Goal: Information Seeking & Learning: Compare options

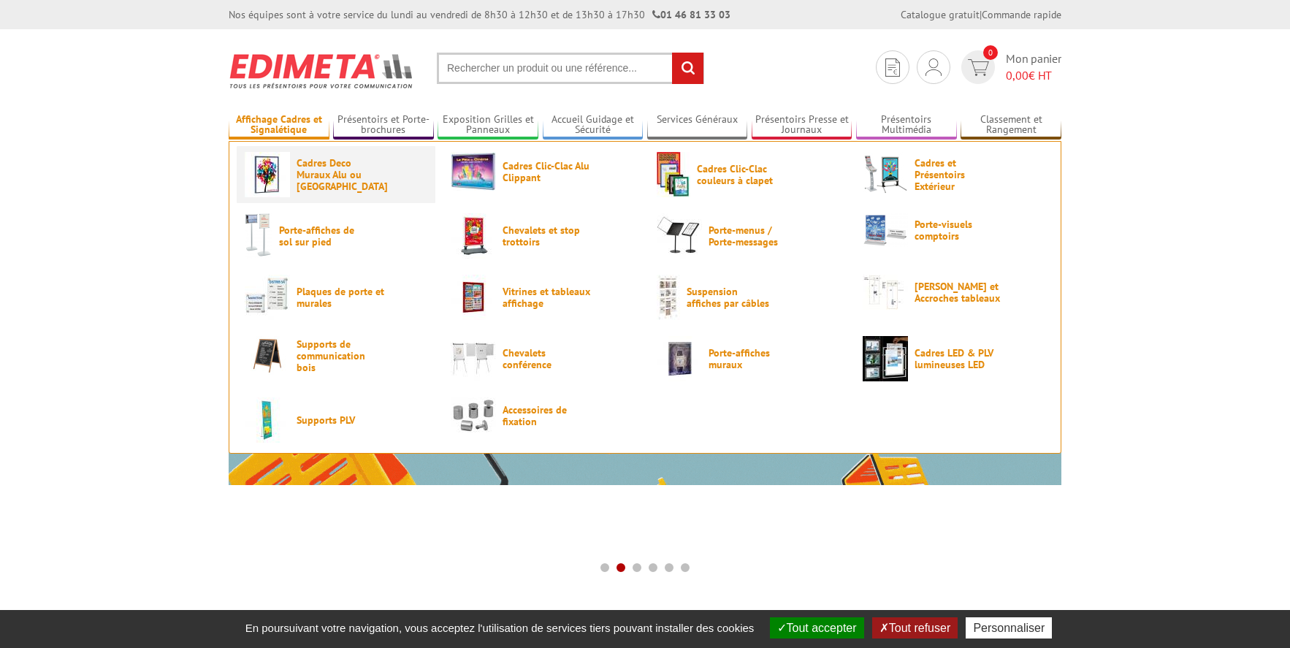
click at [348, 171] on span "Cadres Deco Muraux Alu ou [GEOGRAPHIC_DATA]" at bounding box center [341, 174] width 88 height 35
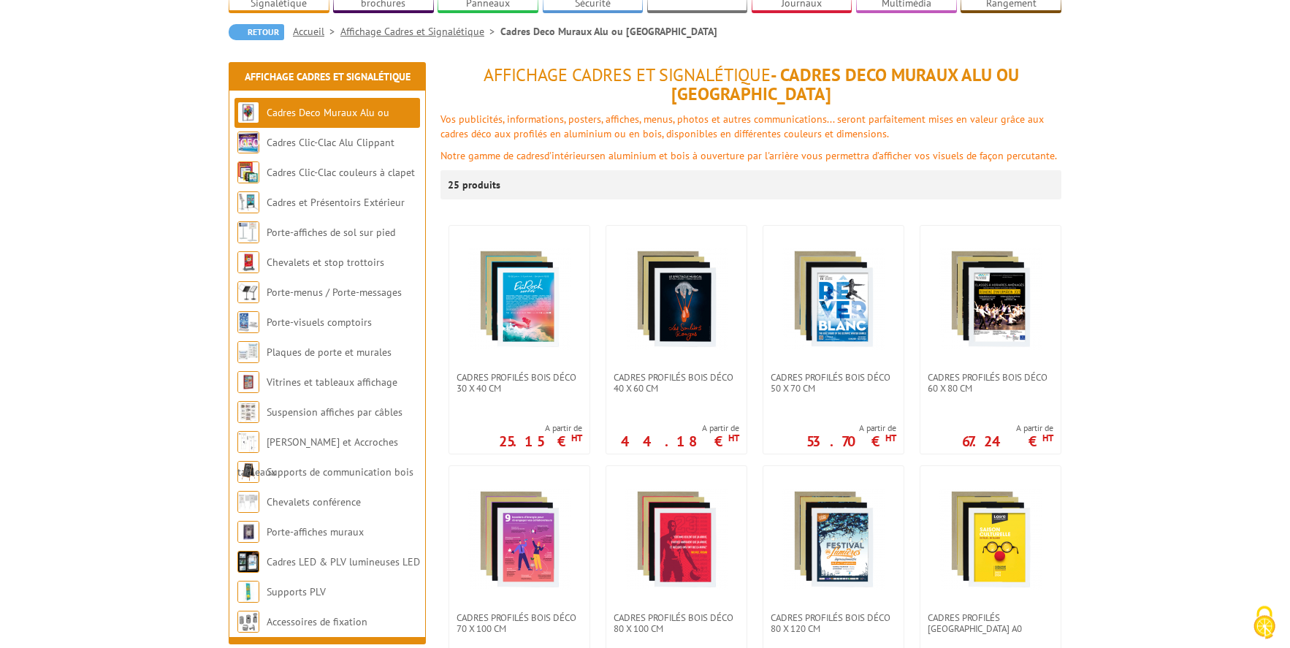
scroll to position [164, 0]
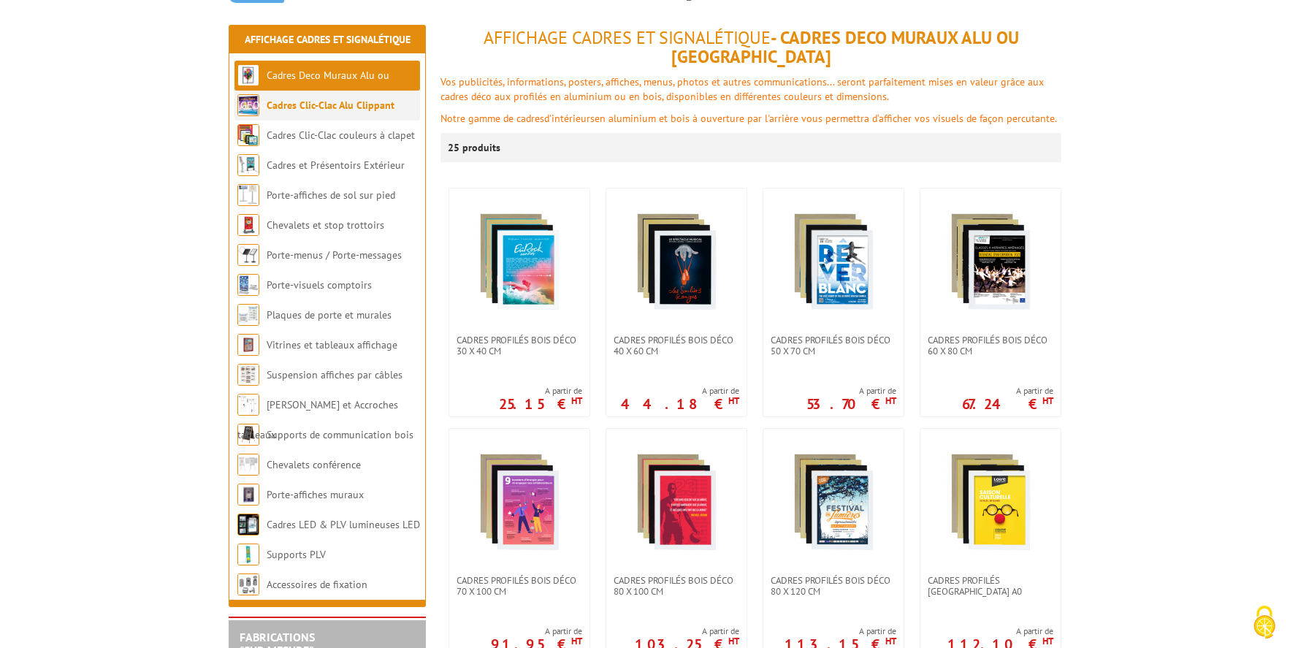
click at [321, 112] on link "Cadres Clic-Clac Alu Clippant" at bounding box center [331, 105] width 128 height 13
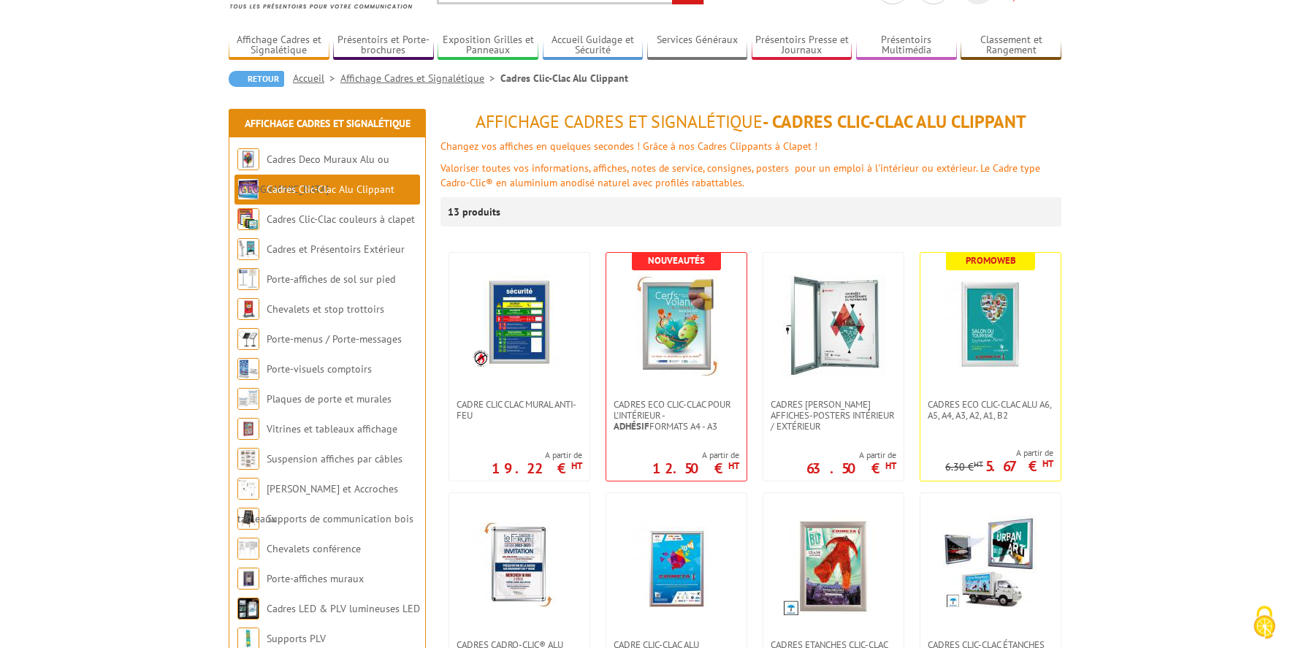
scroll to position [93, 0]
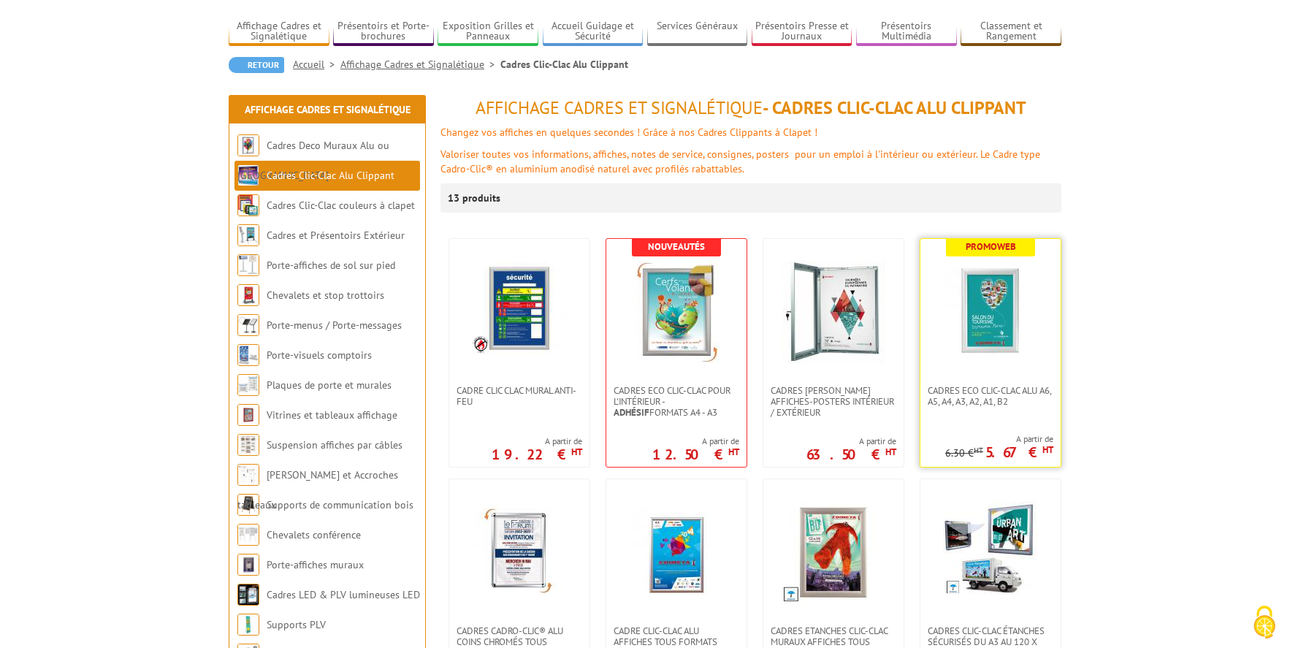
click at [1001, 319] on img at bounding box center [990, 312] width 102 height 102
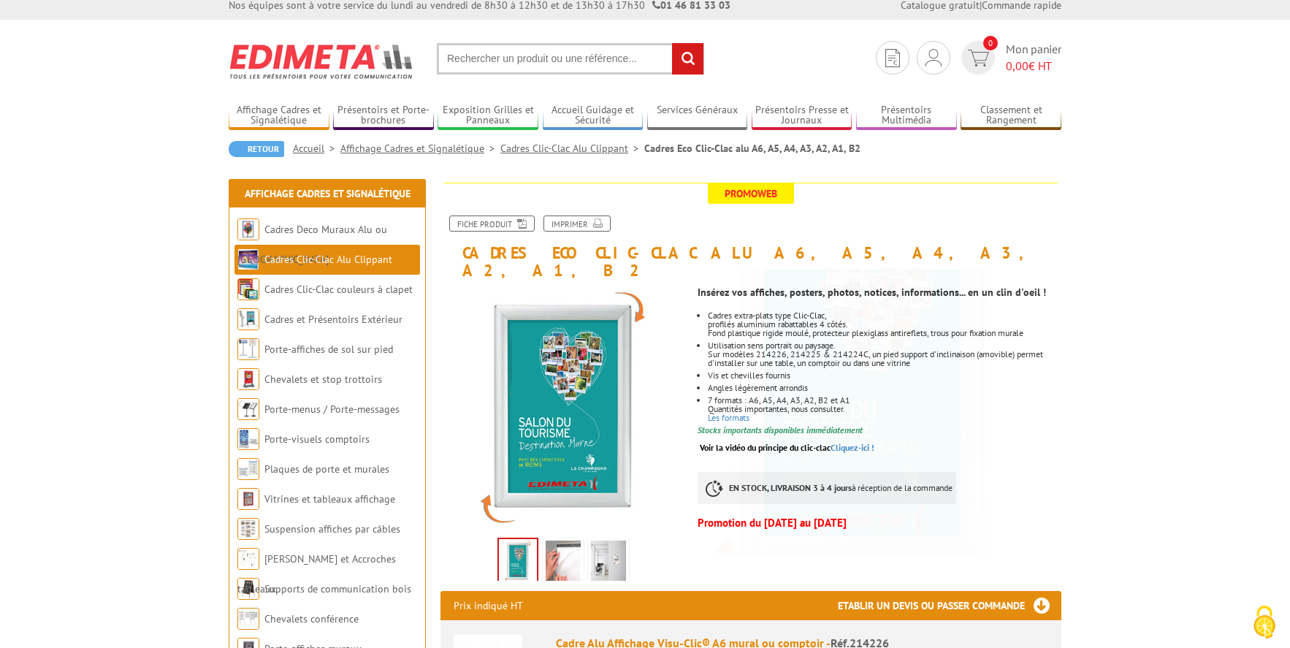
scroll to position [12, 0]
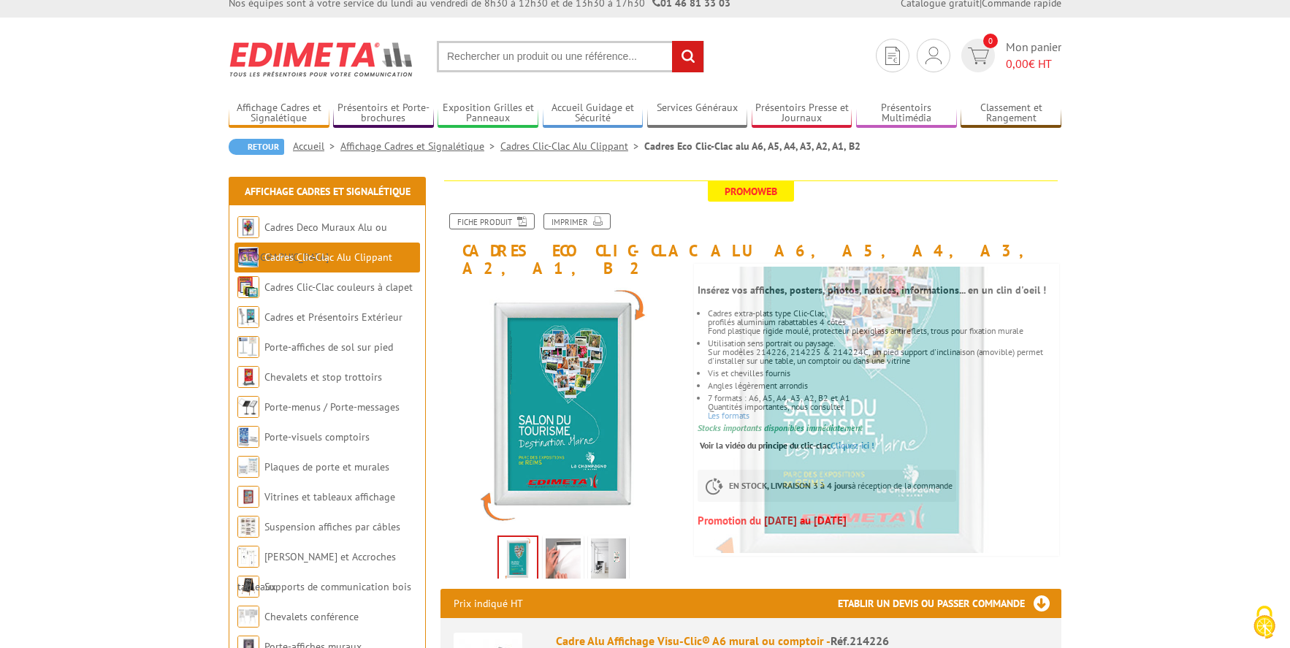
click at [574, 543] on img at bounding box center [563, 560] width 35 height 45
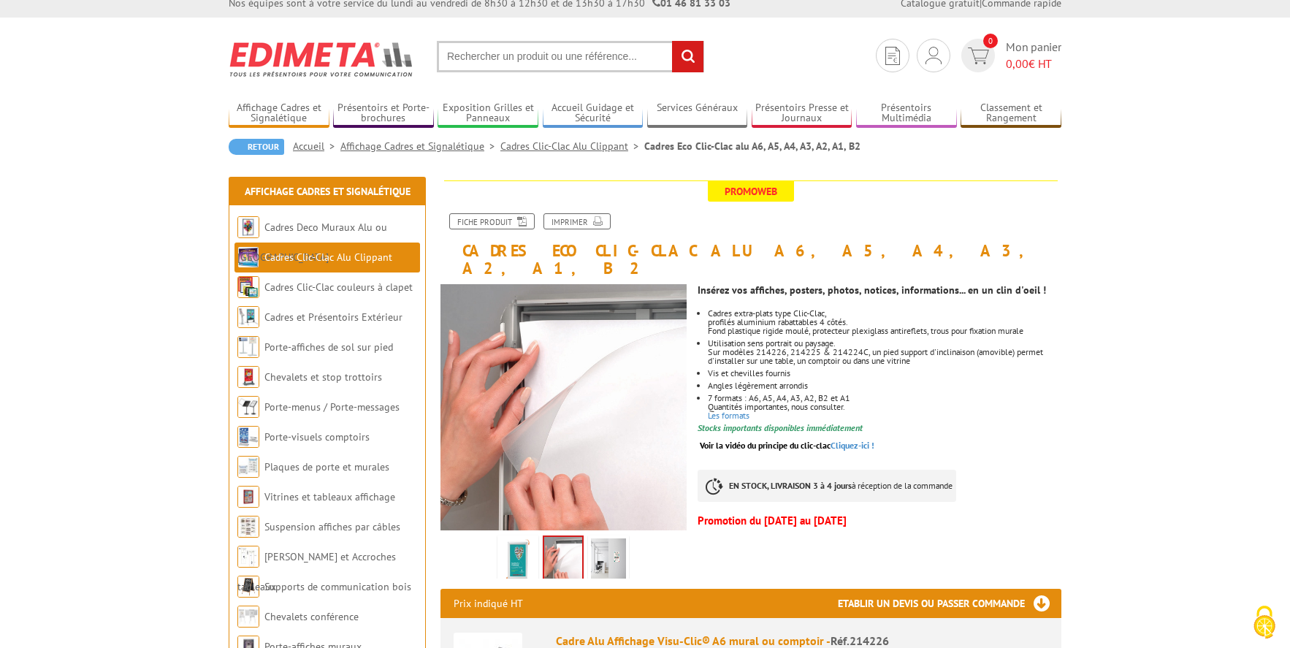
click at [597, 538] on img at bounding box center [608, 560] width 35 height 45
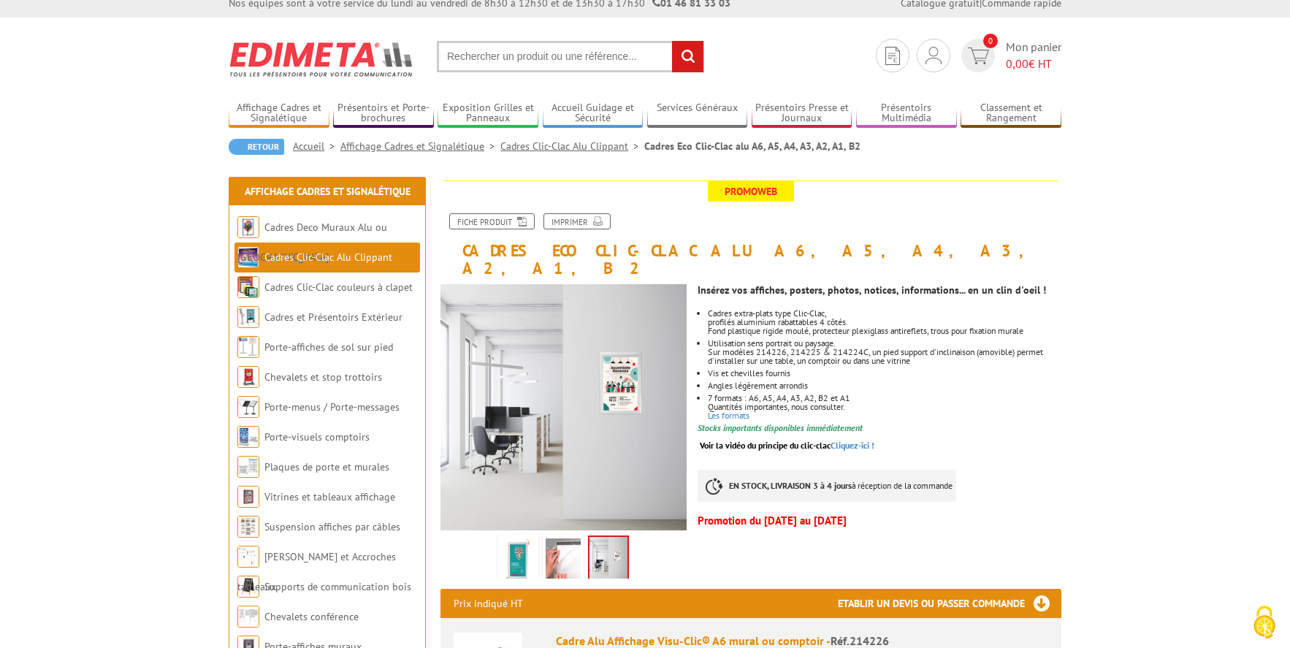
click at [560, 546] on img at bounding box center [563, 560] width 35 height 45
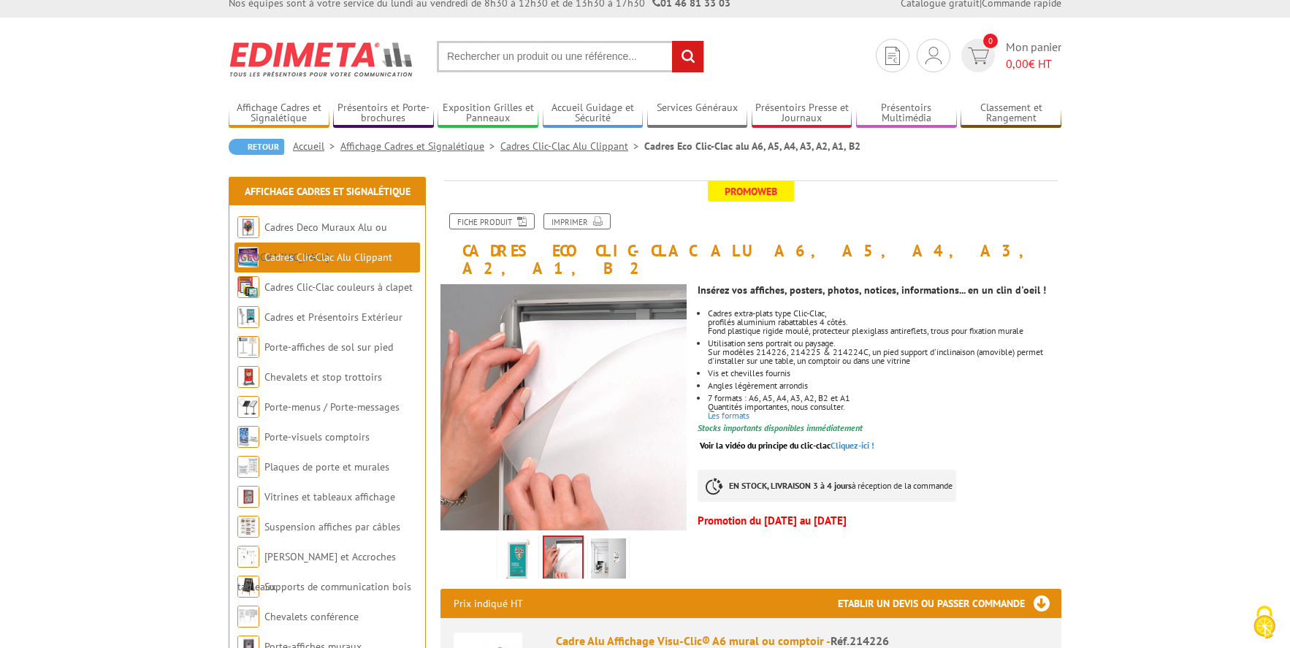
click at [527, 544] on img at bounding box center [517, 560] width 35 height 45
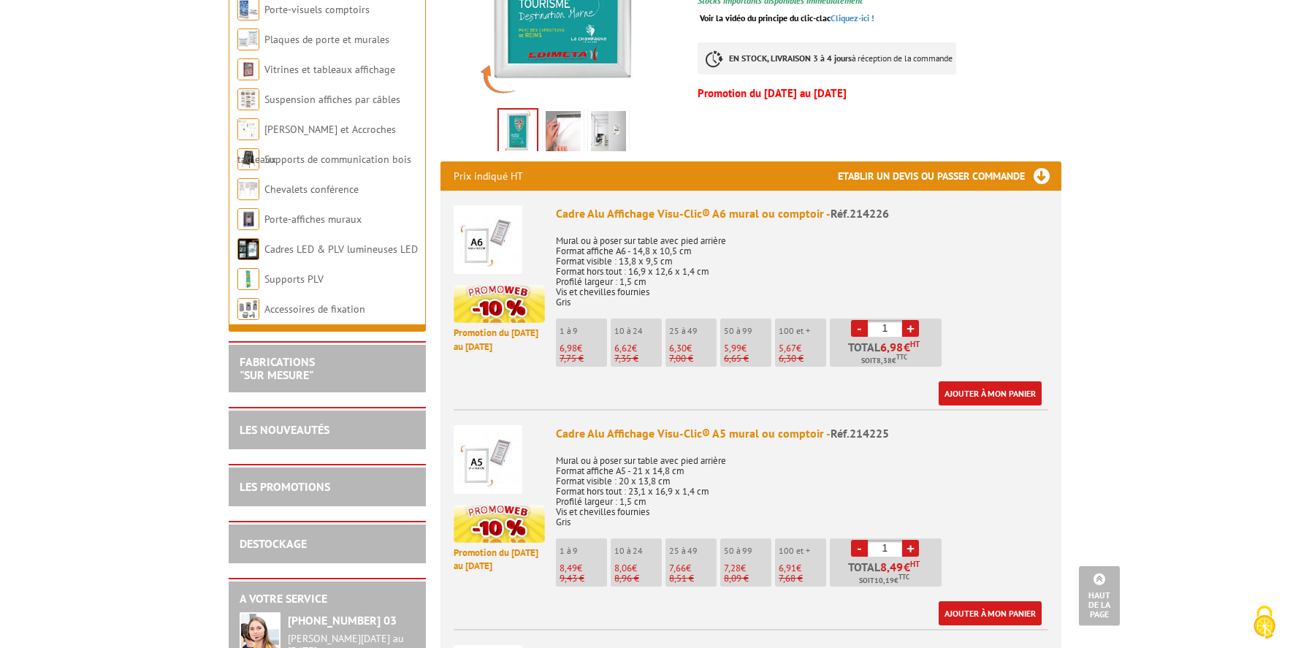
scroll to position [0, 0]
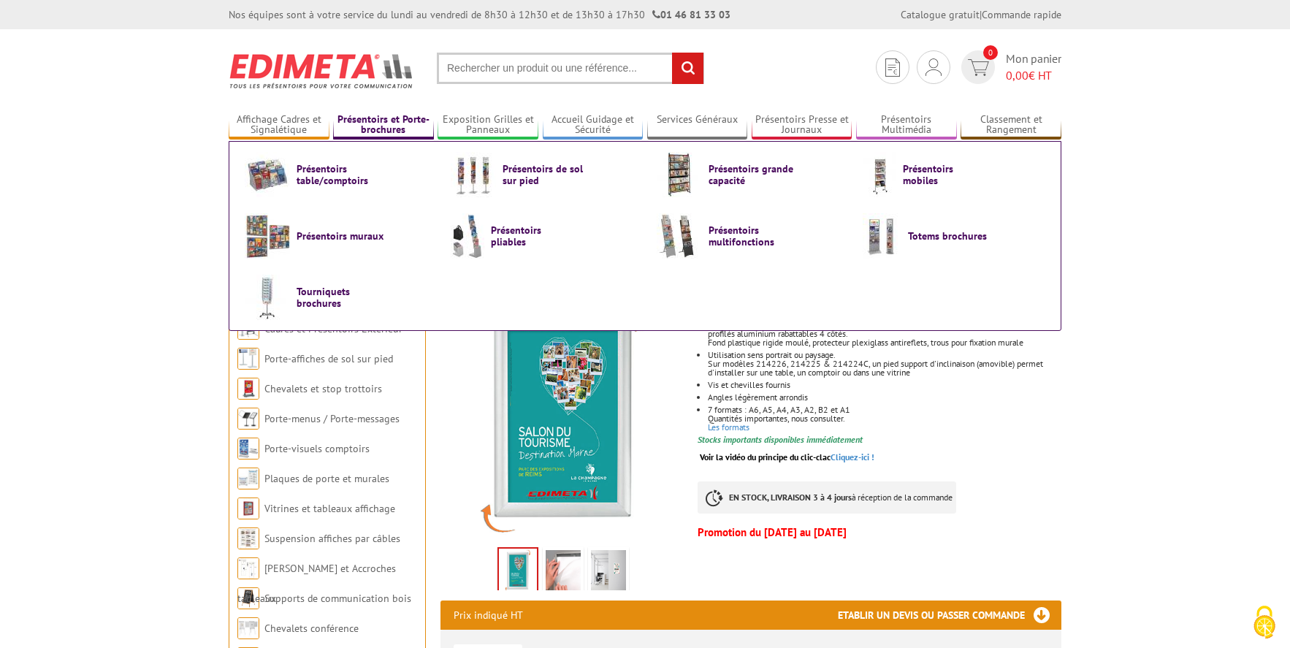
click at [384, 118] on link "Présentoirs et Porte-brochures" at bounding box center [383, 125] width 101 height 24
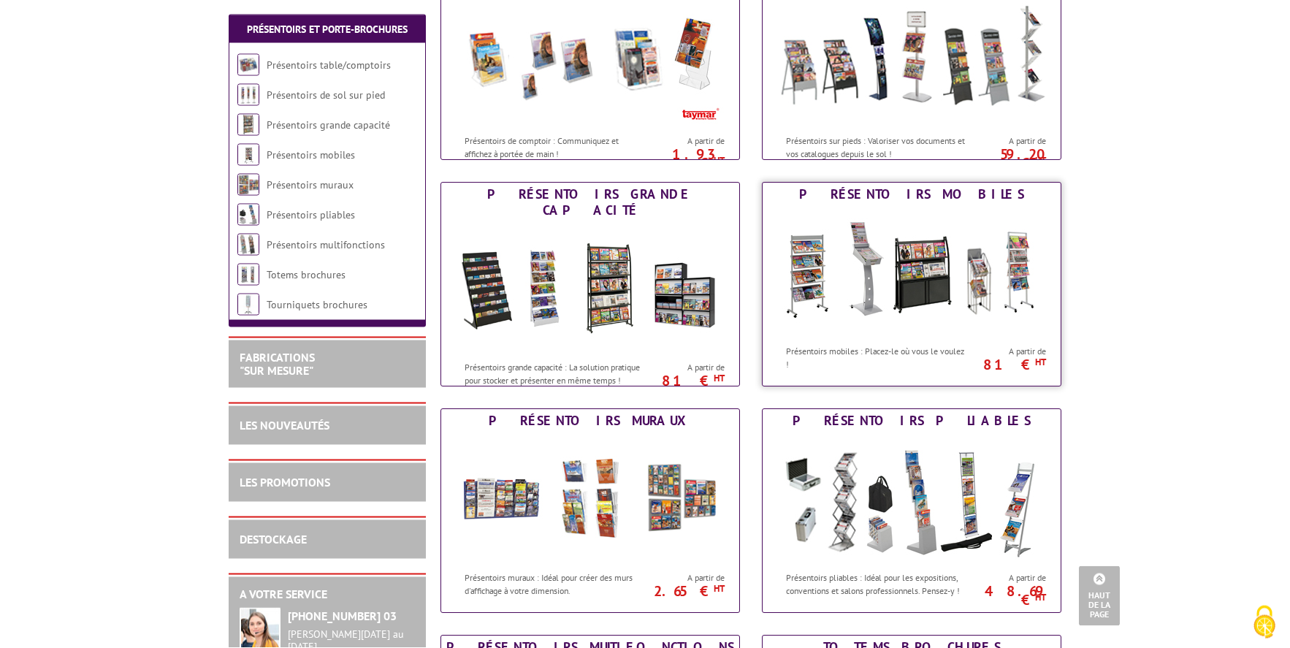
scroll to position [280, 0]
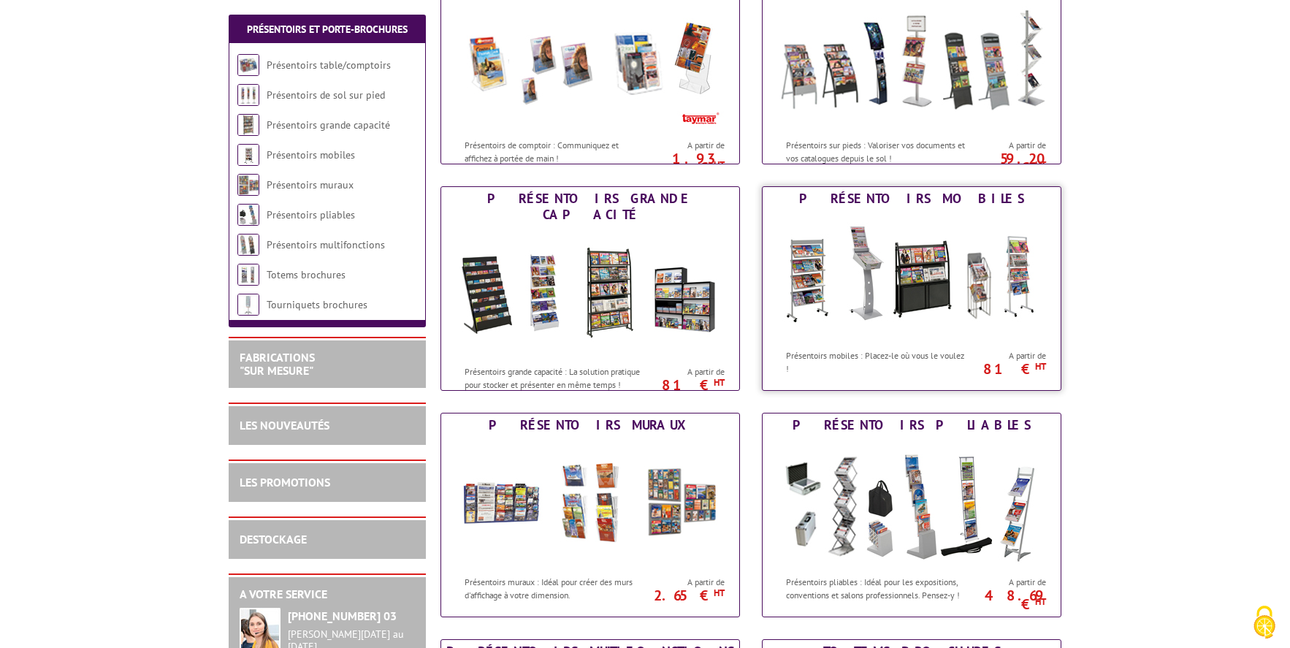
click at [945, 264] on img at bounding box center [911, 275] width 270 height 131
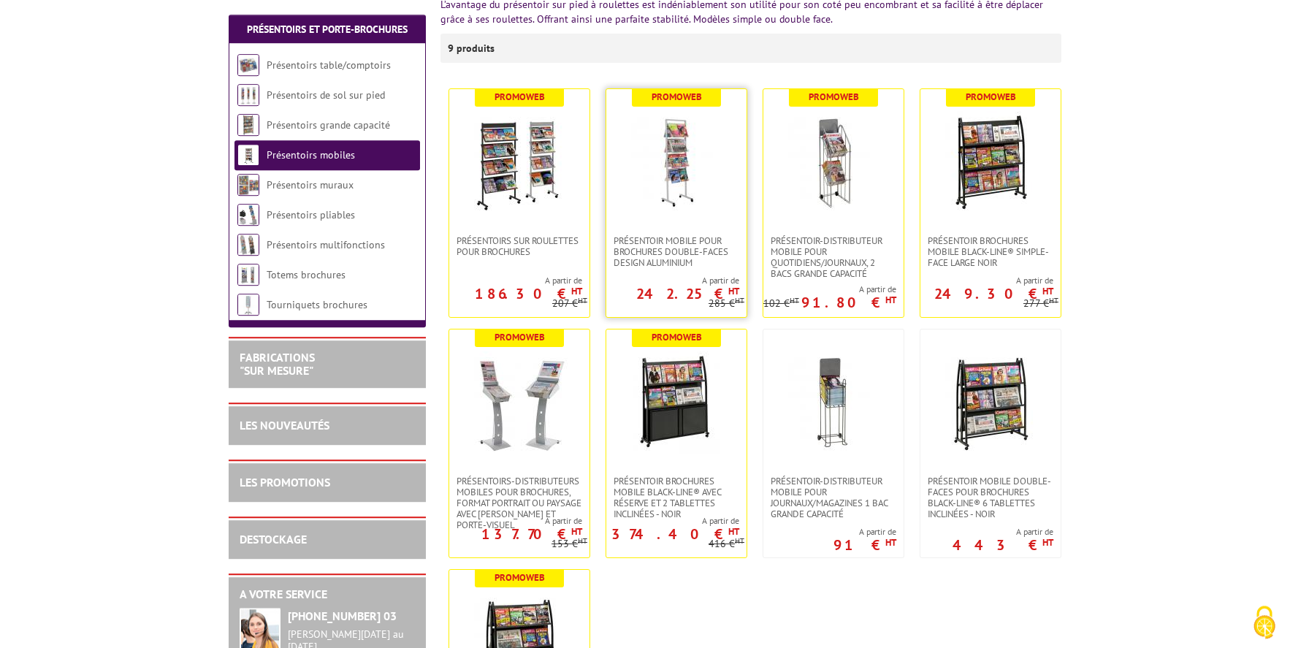
scroll to position [234, 0]
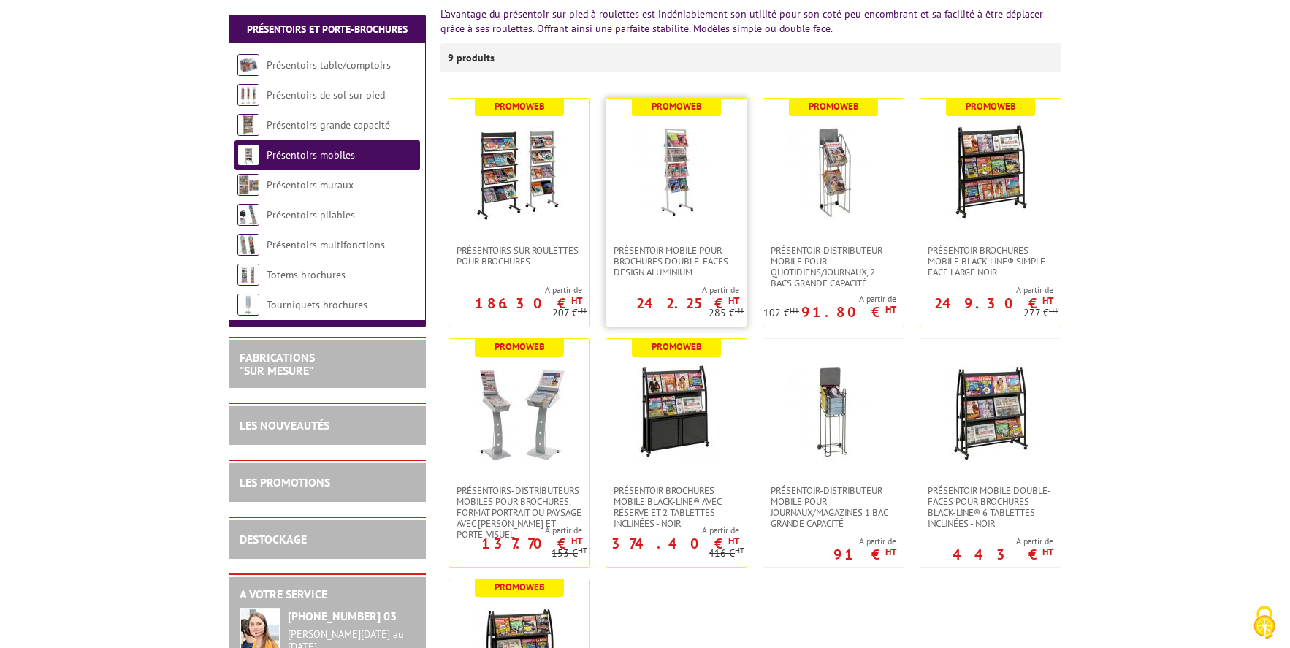
click at [679, 194] on img at bounding box center [676, 172] width 102 height 102
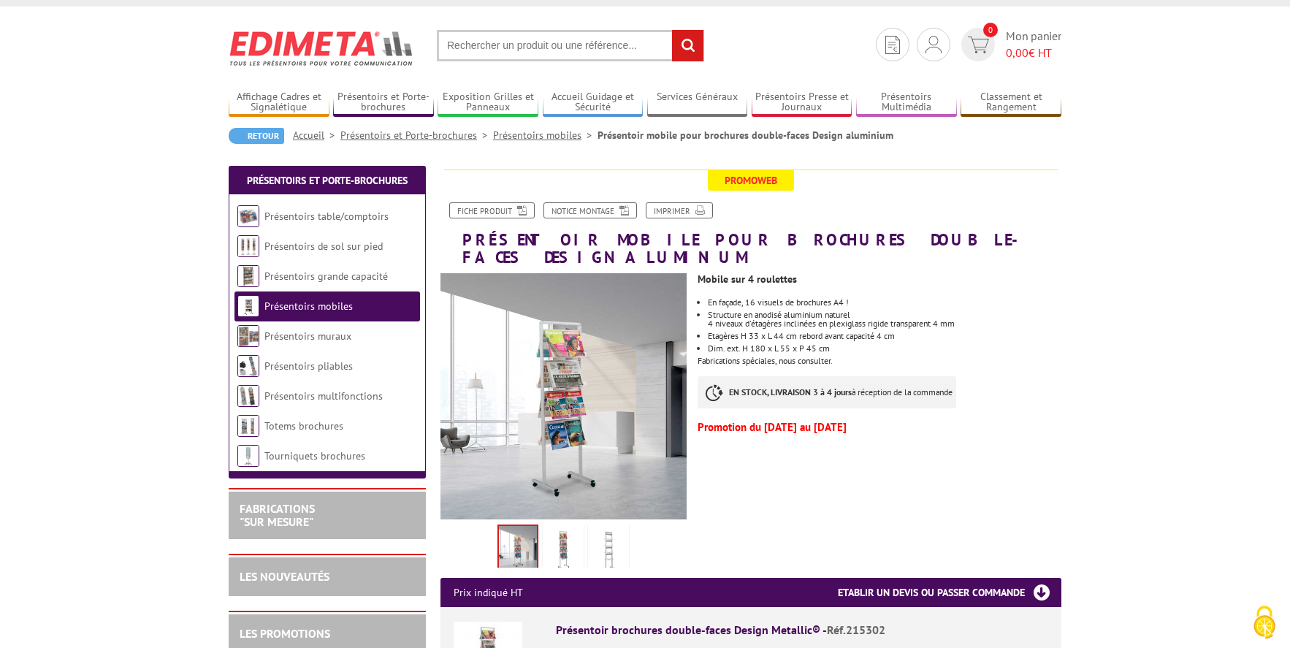
scroll to position [23, 0]
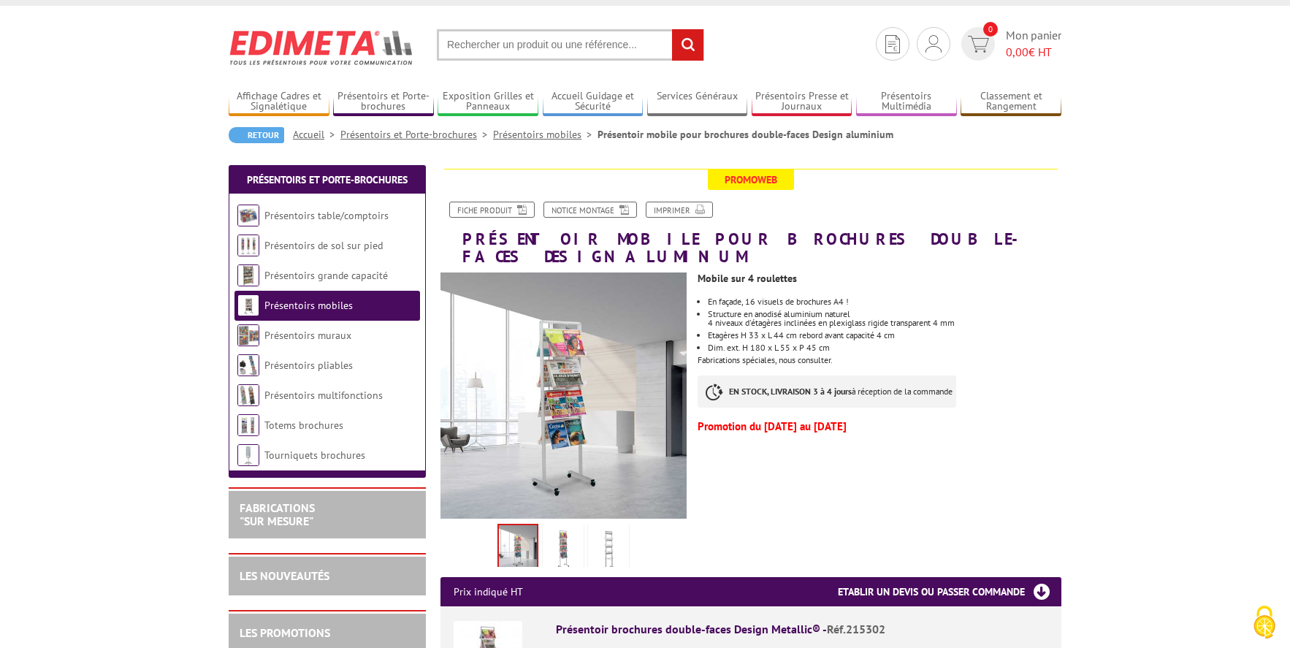
click at [608, 530] on img at bounding box center [608, 549] width 35 height 45
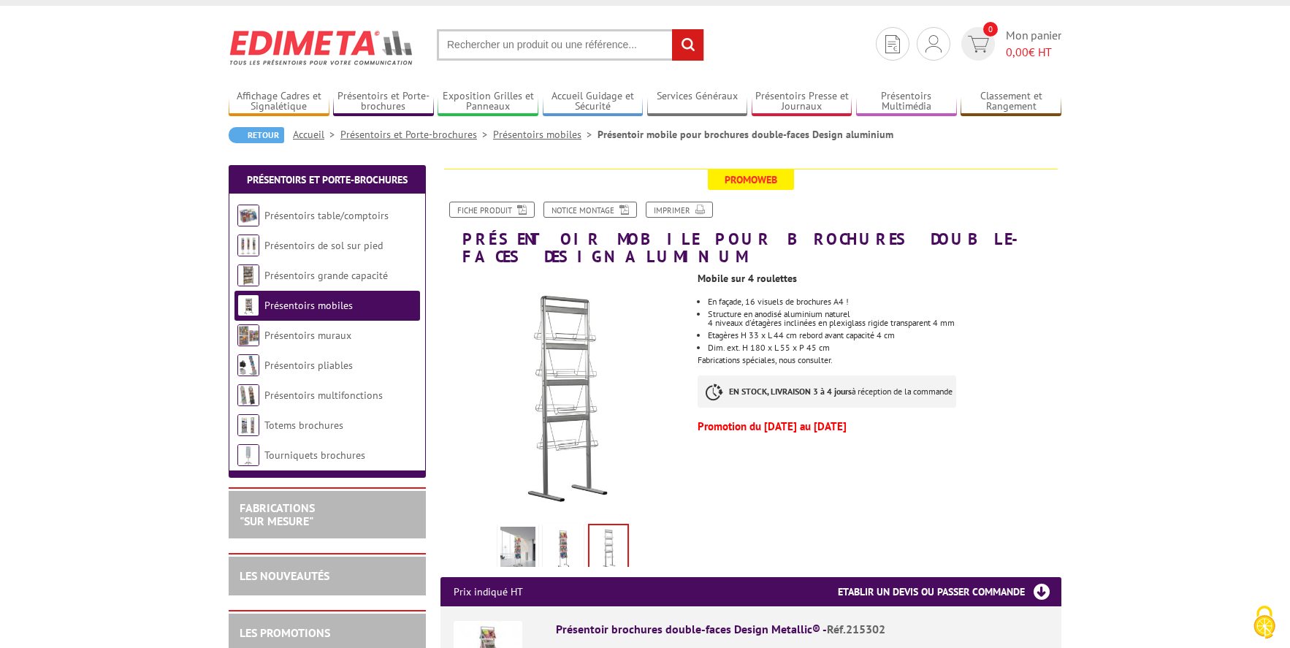
click at [578, 531] on img at bounding box center [563, 549] width 35 height 45
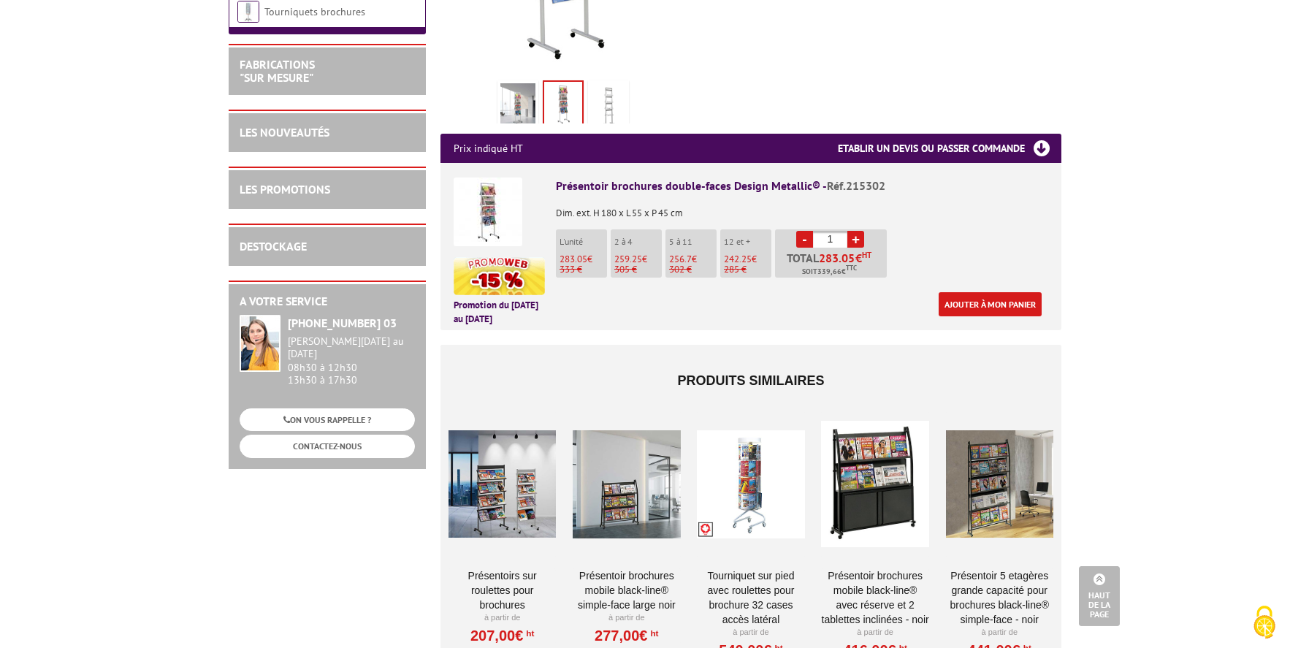
scroll to position [514, 0]
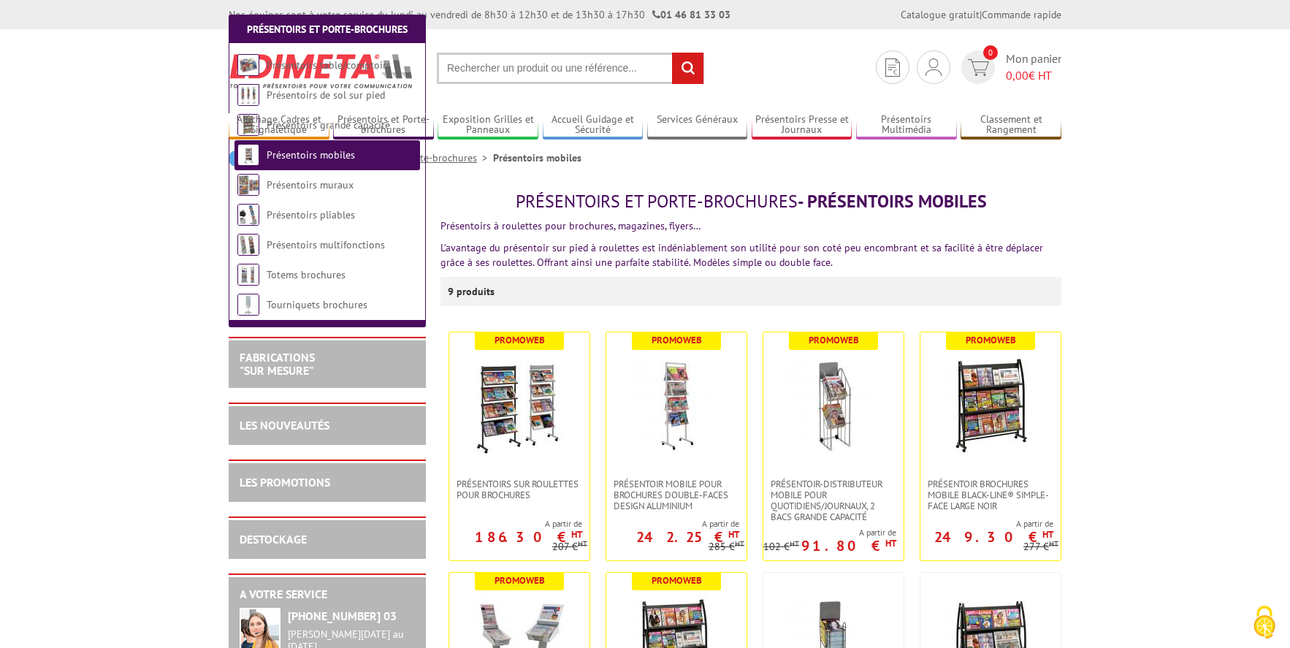
scroll to position [234, 0]
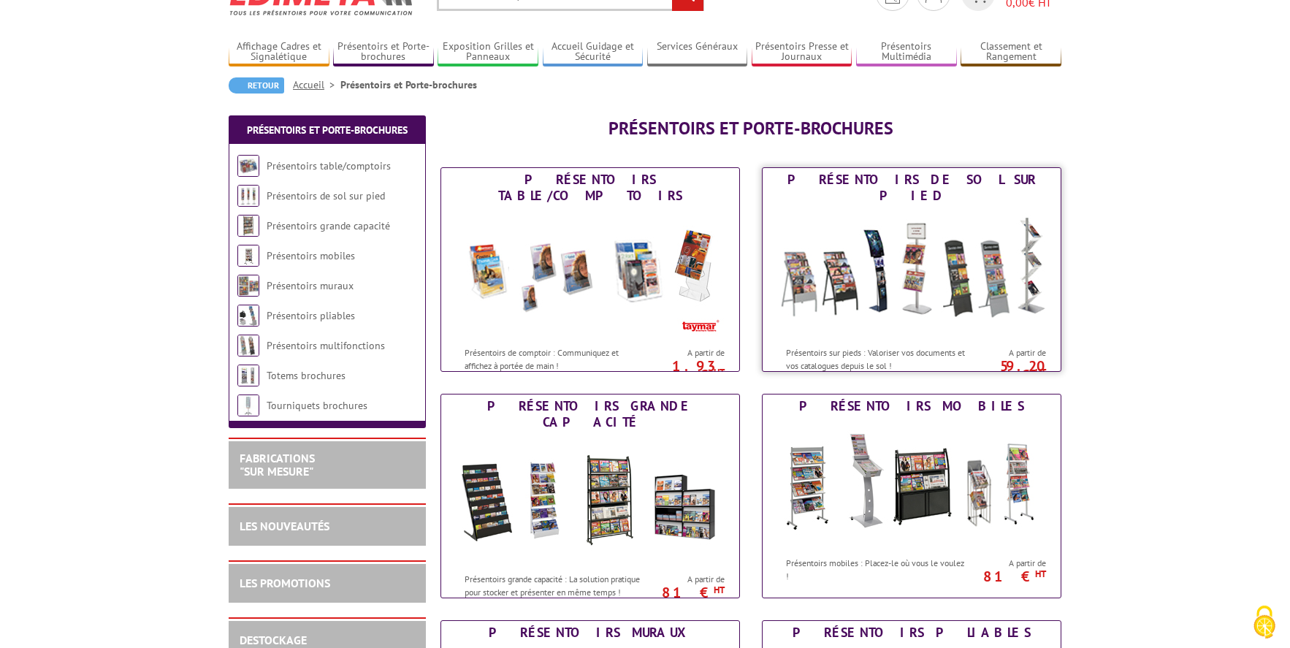
scroll to position [117, 0]
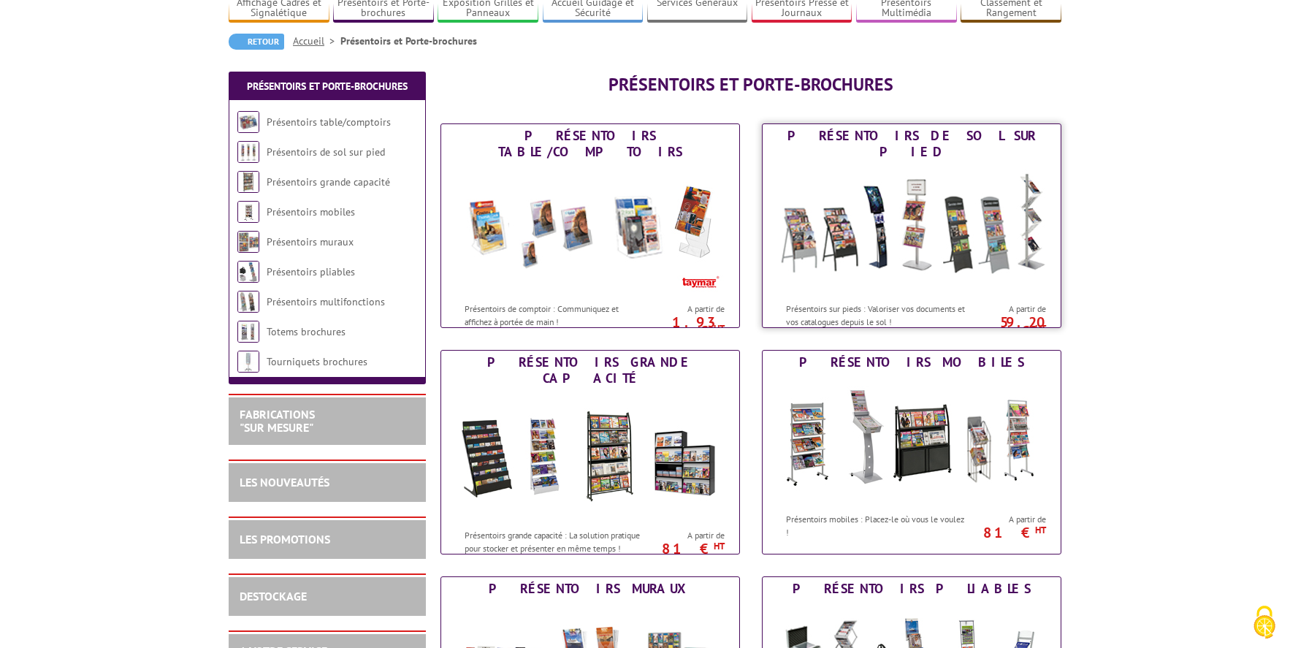
click at [909, 245] on img at bounding box center [911, 229] width 270 height 131
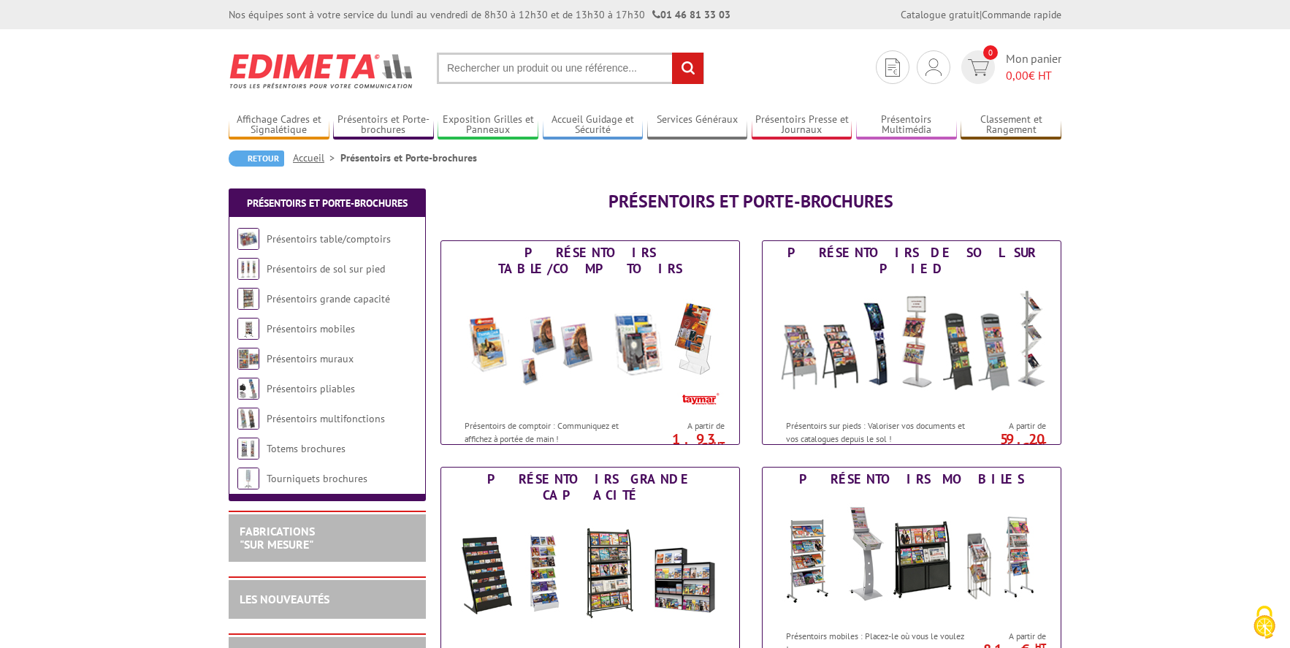
scroll to position [117, 0]
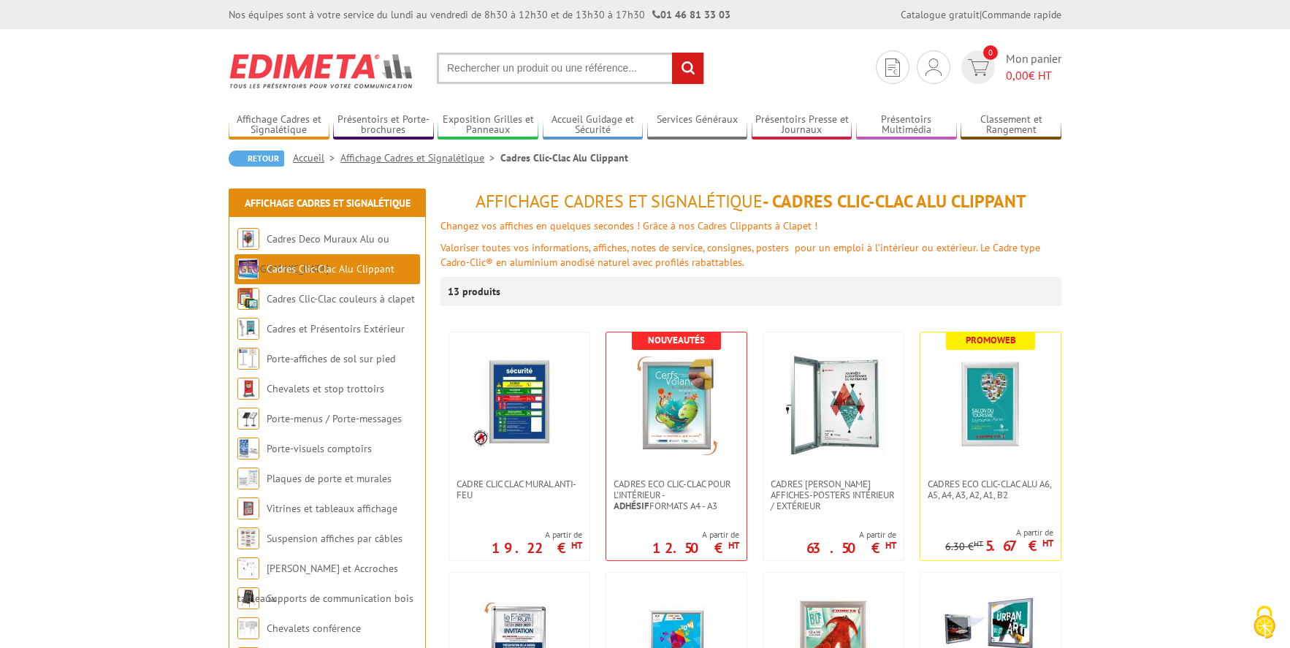
scroll to position [93, 0]
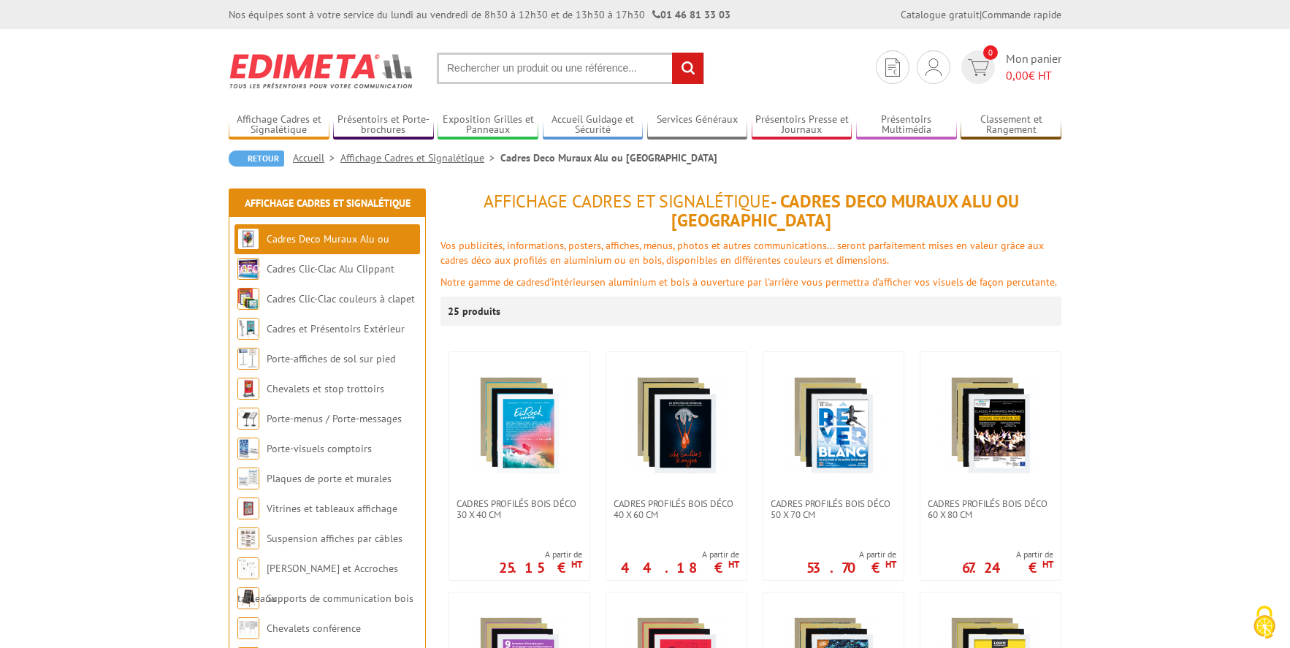
scroll to position [164, 0]
